Goal: Transaction & Acquisition: Purchase product/service

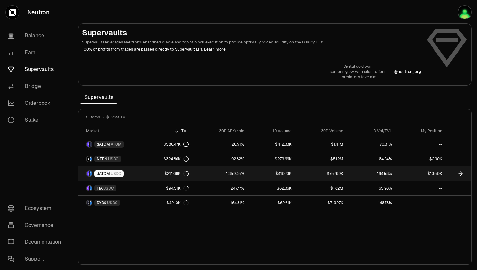
click at [108, 160] on span "dATOM" at bounding box center [103, 173] width 13 height 5
click at [104, 160] on span "dATOM" at bounding box center [103, 173] width 13 height 5
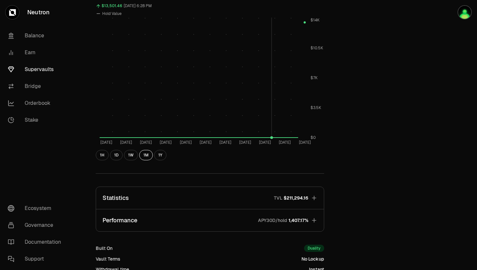
scroll to position [328, 0]
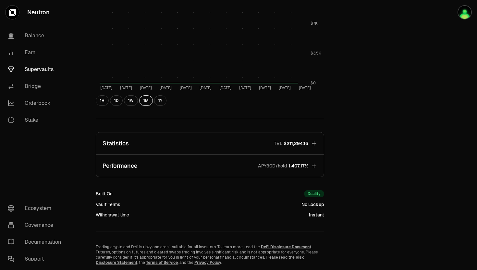
click at [316, 160] on icon "button" at bounding box center [314, 165] width 6 height 6
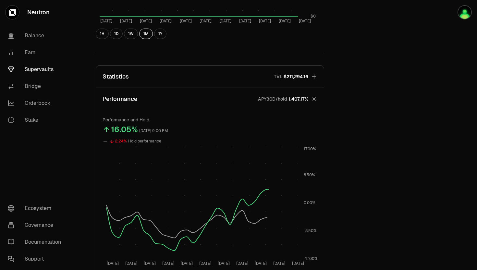
scroll to position [467, 0]
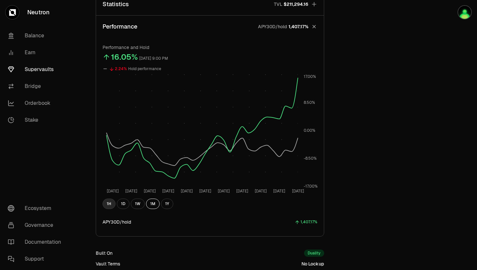
click at [108, 160] on button "1H" at bounding box center [108, 203] width 13 height 10
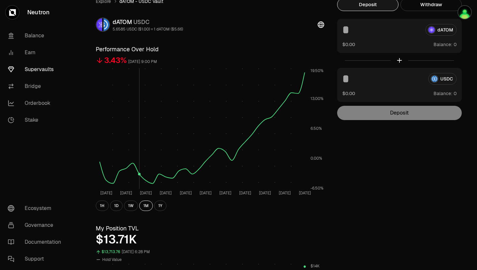
scroll to position [0, 0]
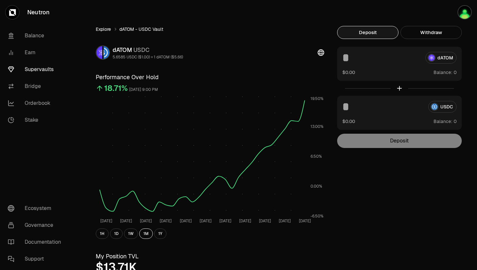
click at [106, 29] on link "Explore" at bounding box center [103, 29] width 15 height 6
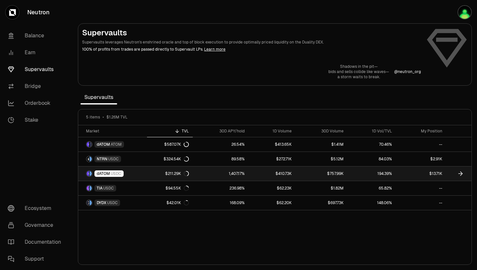
click at [106, 160] on span "dATOM" at bounding box center [103, 173] width 13 height 5
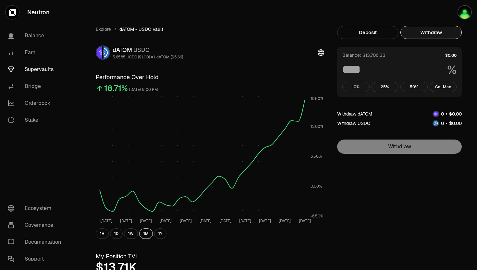
click at [327, 33] on button "Withdraw" at bounding box center [430, 32] width 61 height 13
click at [327, 82] on button "Get Max" at bounding box center [442, 87] width 27 height 10
type input "***"
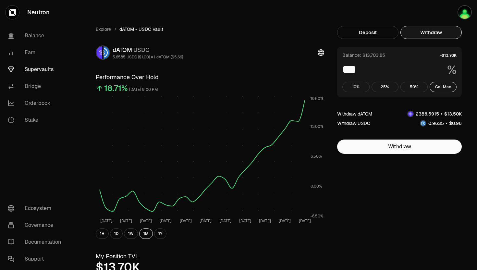
click at [30, 9] on link "Neutron" at bounding box center [36, 12] width 73 height 25
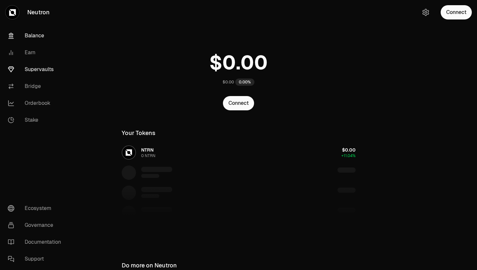
click at [35, 72] on link "Supervaults" at bounding box center [36, 69] width 67 height 17
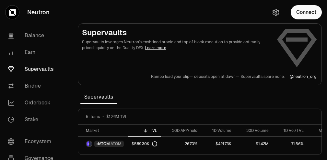
click at [320, 104] on section "Supervaults Supervaults leverages Neutron's enshrined oracle and top of block e…" at bounding box center [200, 80] width 254 height 160
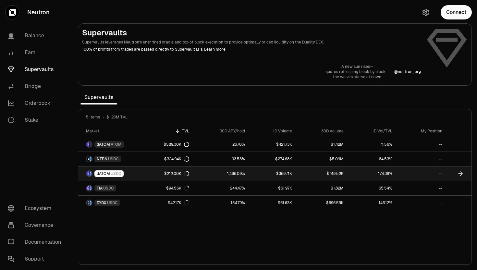
click at [110, 170] on div "dATOM USDC" at bounding box center [108, 173] width 29 height 6
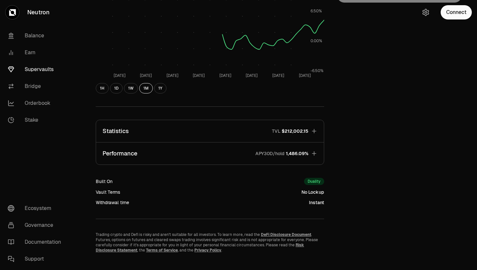
scroll to position [154, 0]
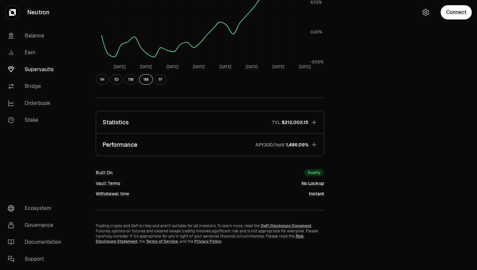
click at [167, 140] on button "Performance APY30D/hold 1,486.09%" at bounding box center [210, 145] width 228 height 22
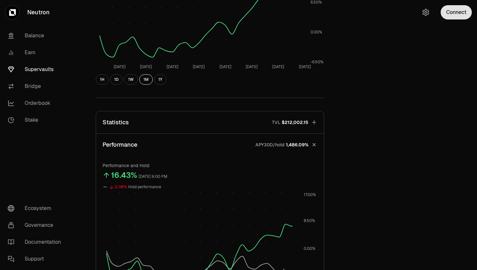
click at [457, 14] on button "Connect" at bounding box center [455, 12] width 31 height 14
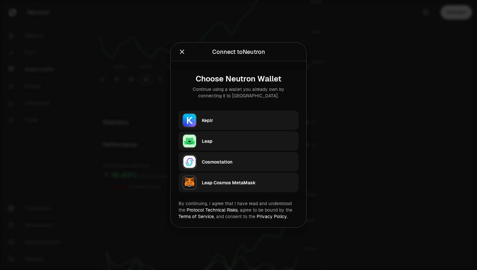
click at [256, 122] on div "Keplr" at bounding box center [248, 120] width 93 height 6
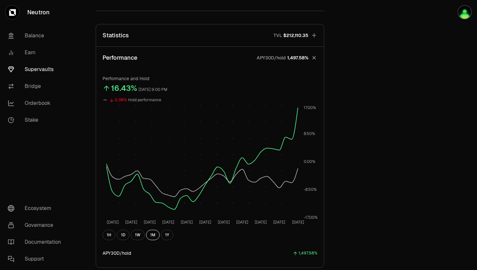
scroll to position [435, 0]
click at [111, 236] on button "1H" at bounding box center [108, 235] width 13 height 10
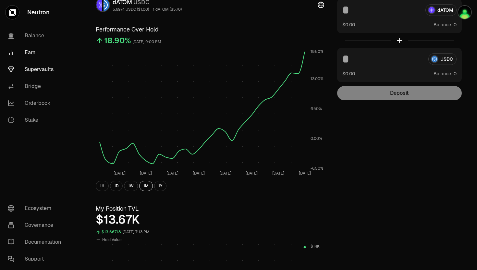
scroll to position [0, 0]
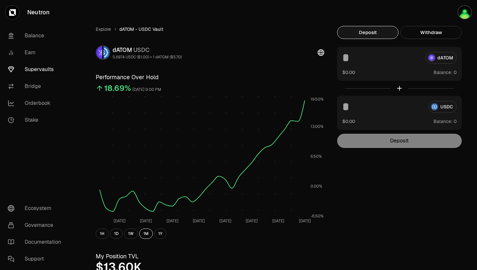
click at [50, 66] on link "Supervaults" at bounding box center [36, 69] width 67 height 17
